Goal: Information Seeking & Learning: Learn about a topic

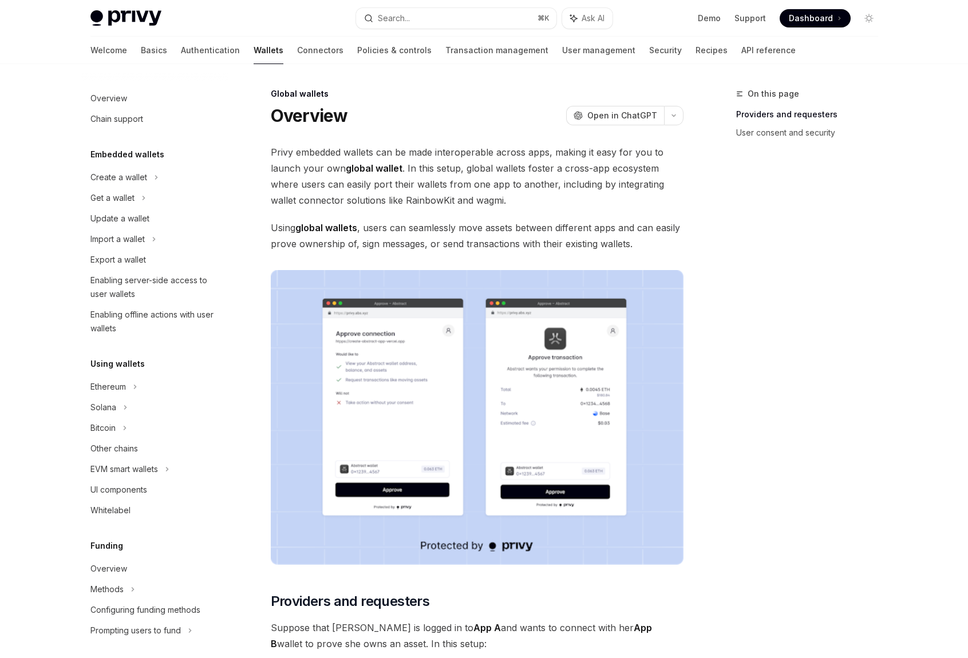
scroll to position [332, 0]
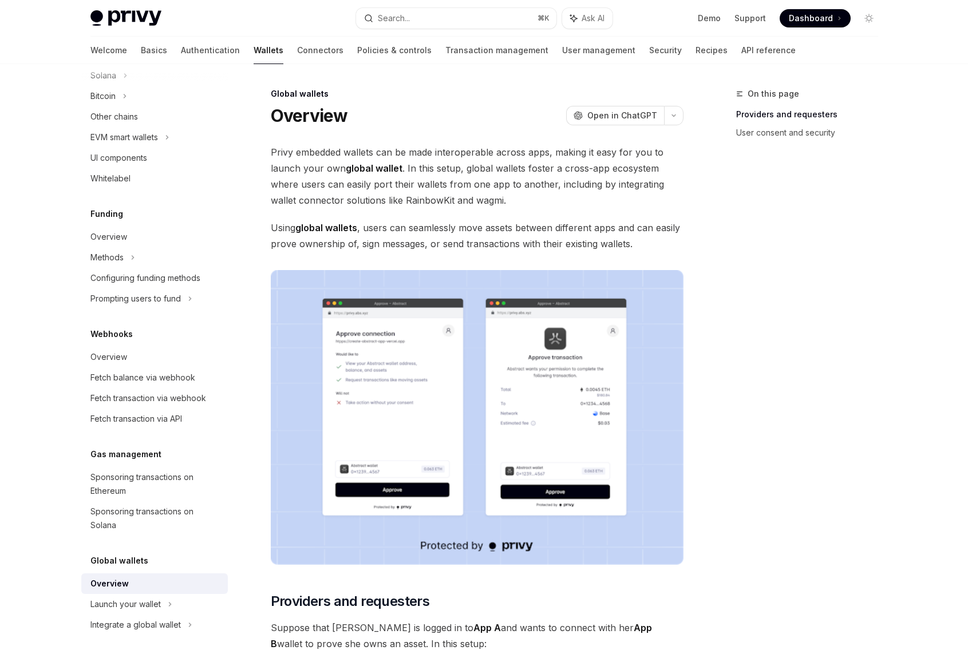
click at [819, 321] on div "On this page Providers and requesters User consent and security" at bounding box center [800, 372] width 174 height 571
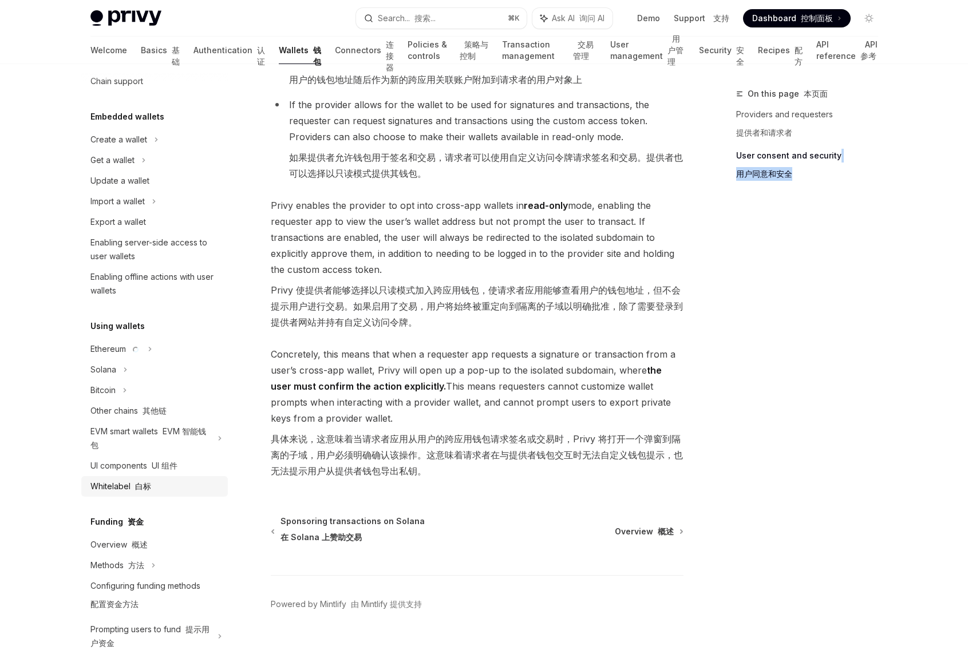
scroll to position [0, 0]
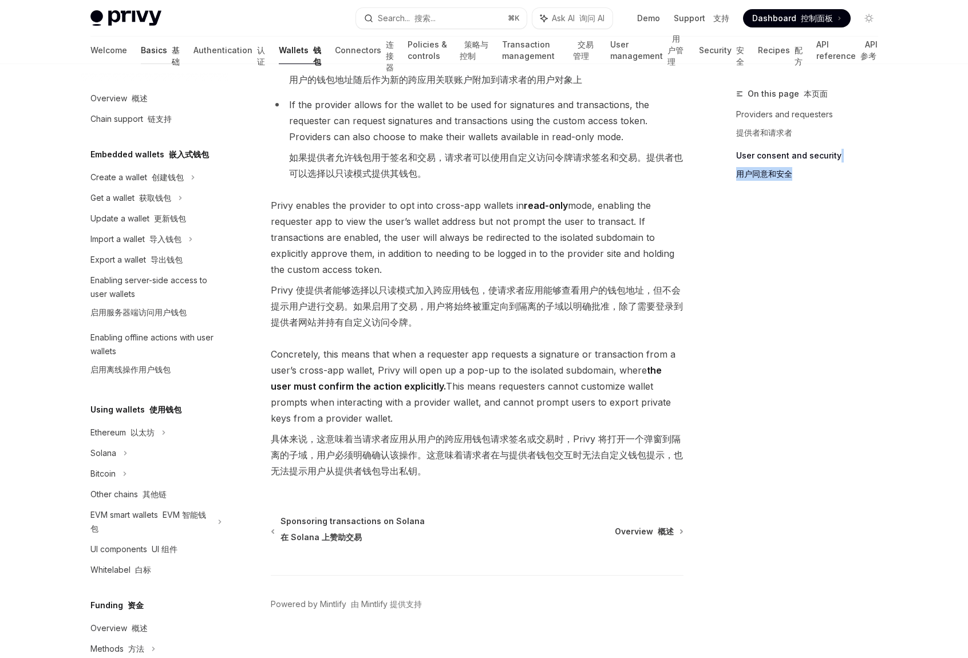
click at [141, 46] on link "Basics 基础" at bounding box center [160, 50] width 39 height 27
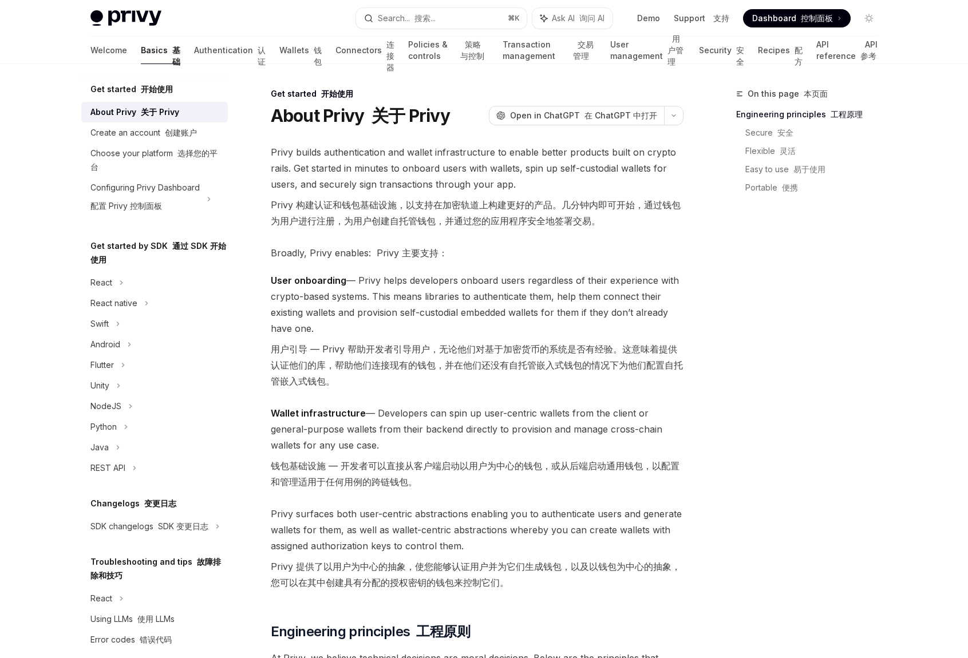
click at [772, 297] on div "On this page 本页面 Engineering principles 工程原理 Secure 安全 Flexible 灵活 Easy to use …" at bounding box center [800, 372] width 174 height 571
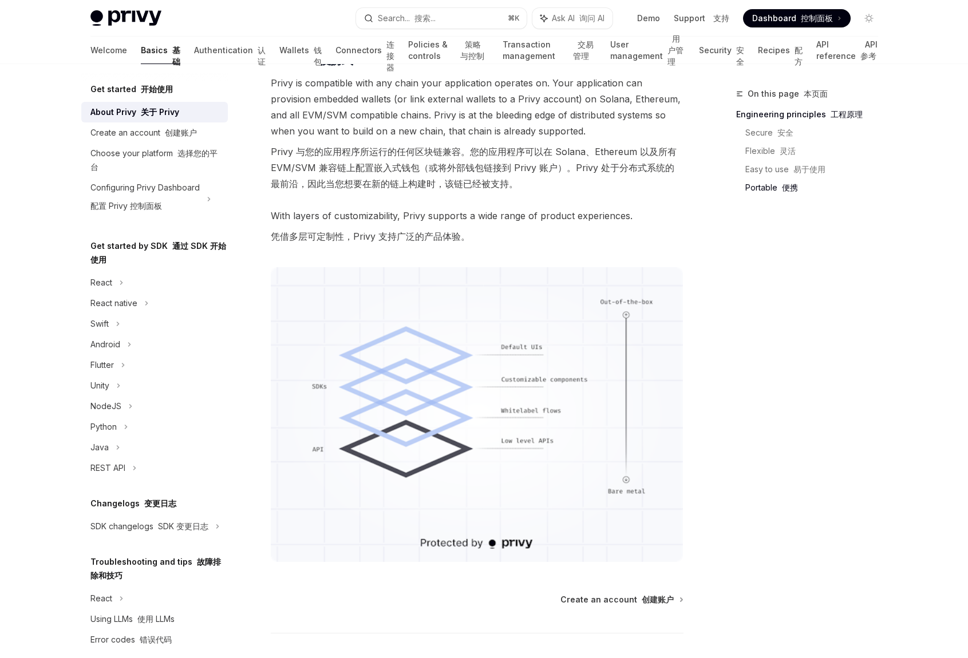
scroll to position [1309, 0]
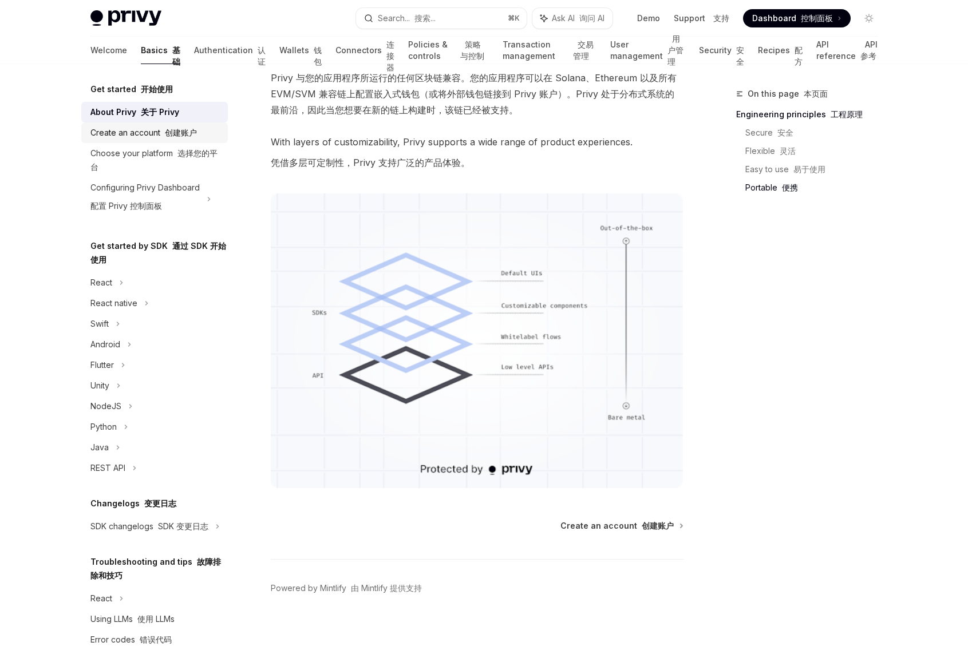
click at [181, 132] on font "创建账户" at bounding box center [181, 133] width 32 height 10
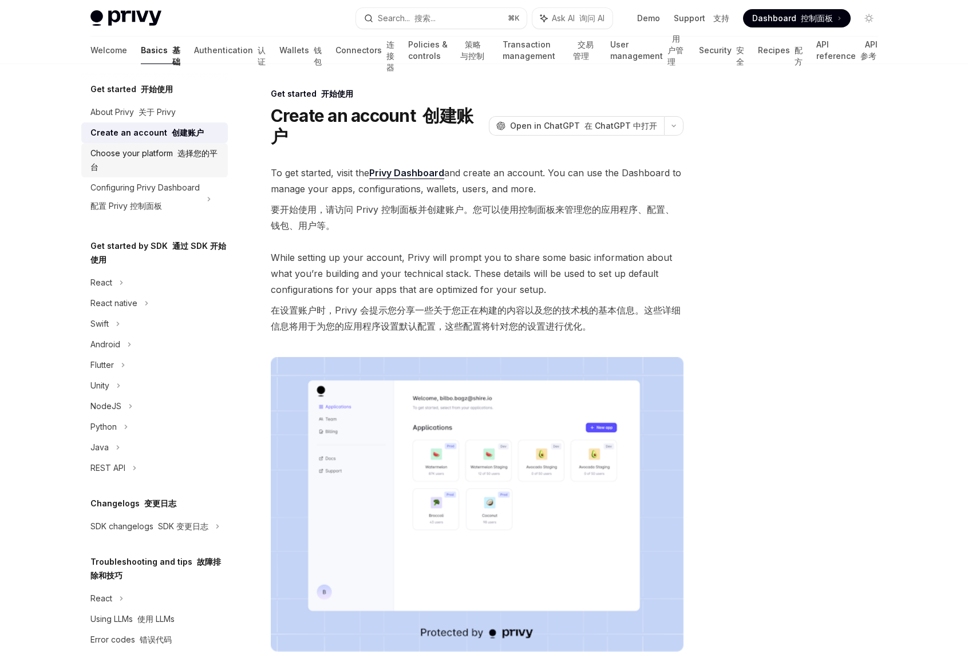
click at [143, 163] on div "Choose your platform 选择您的平台" at bounding box center [155, 160] width 131 height 27
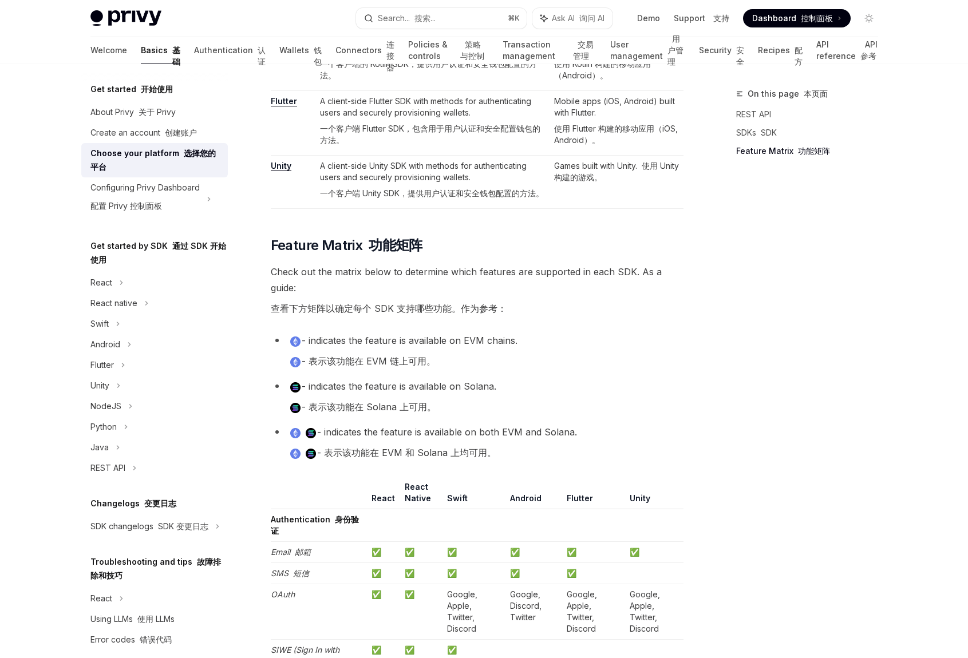
scroll to position [1348, 0]
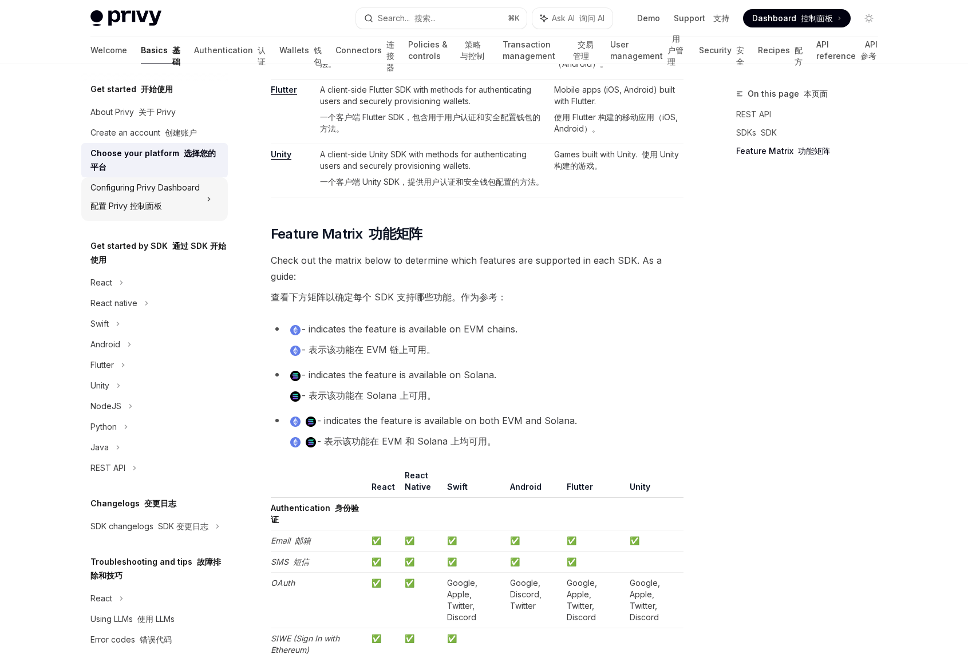
click at [139, 196] on div "Configuring Privy Dashboard 配置 Privy 控制面板" at bounding box center [144, 199] width 109 height 37
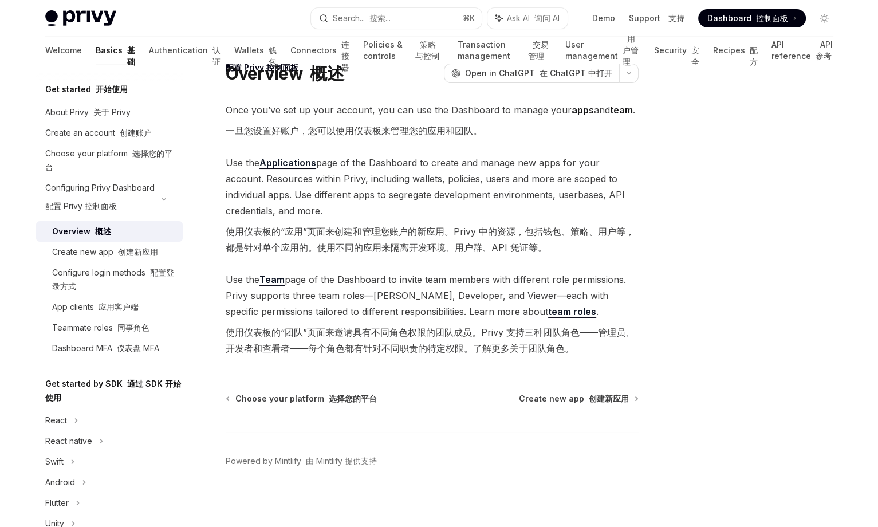
scroll to position [46, 0]
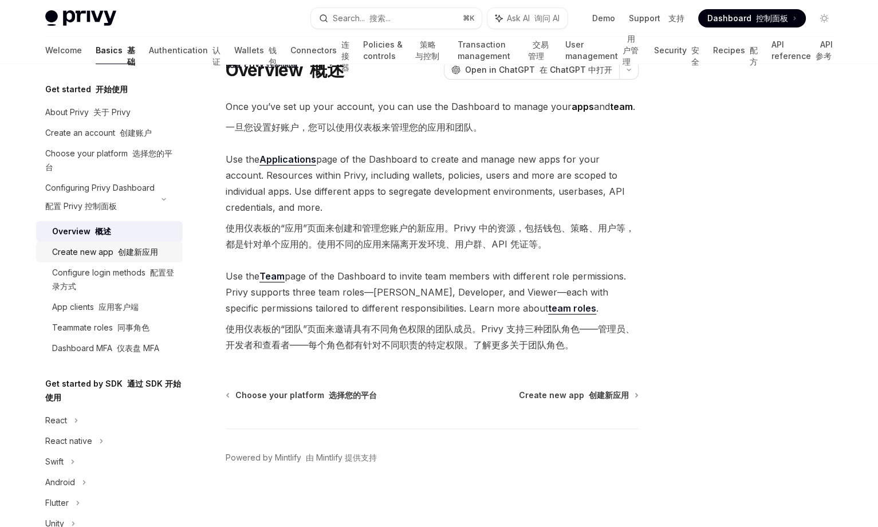
click at [131, 255] on font "创建新应用" at bounding box center [138, 252] width 40 height 10
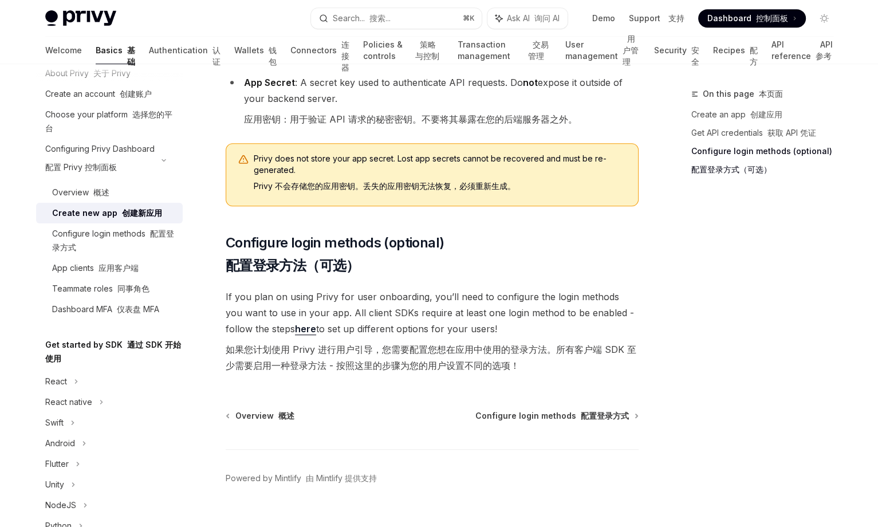
scroll to position [43, 0]
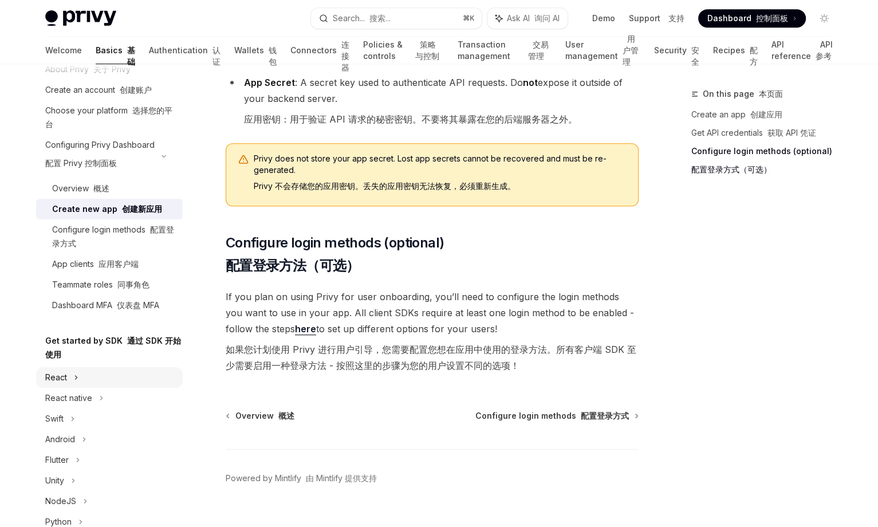
click at [84, 381] on div "React" at bounding box center [109, 377] width 147 height 21
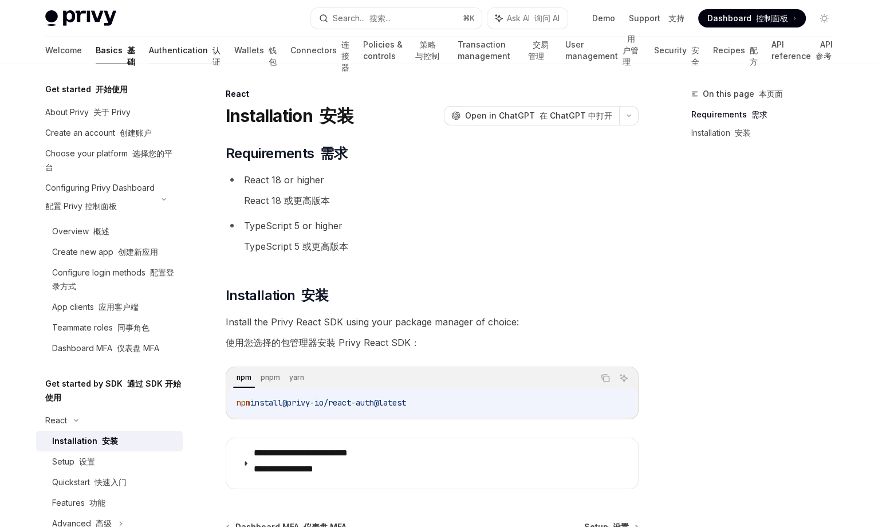
click at [152, 57] on link "Authentication 认证" at bounding box center [185, 50] width 72 height 27
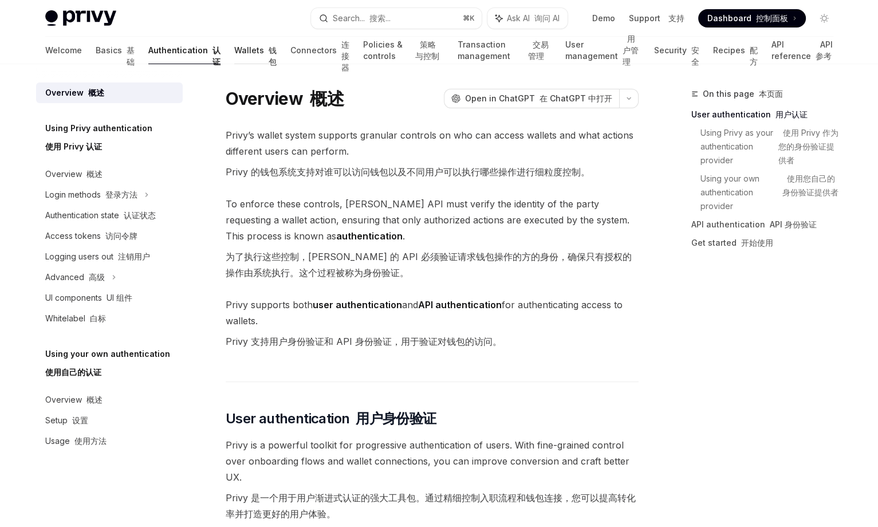
click at [234, 56] on link "Wallets 钱包" at bounding box center [255, 50] width 42 height 27
type textarea "*"
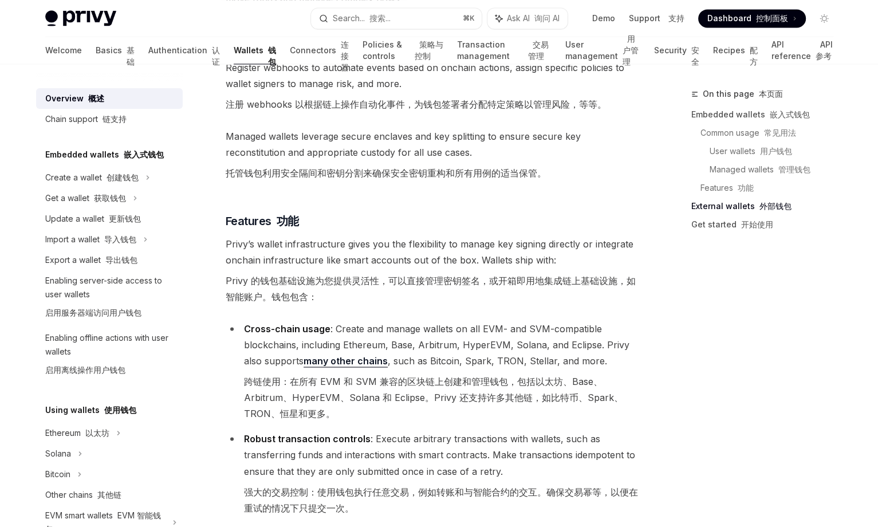
scroll to position [1739, 0]
